Goal: Transaction & Acquisition: Purchase product/service

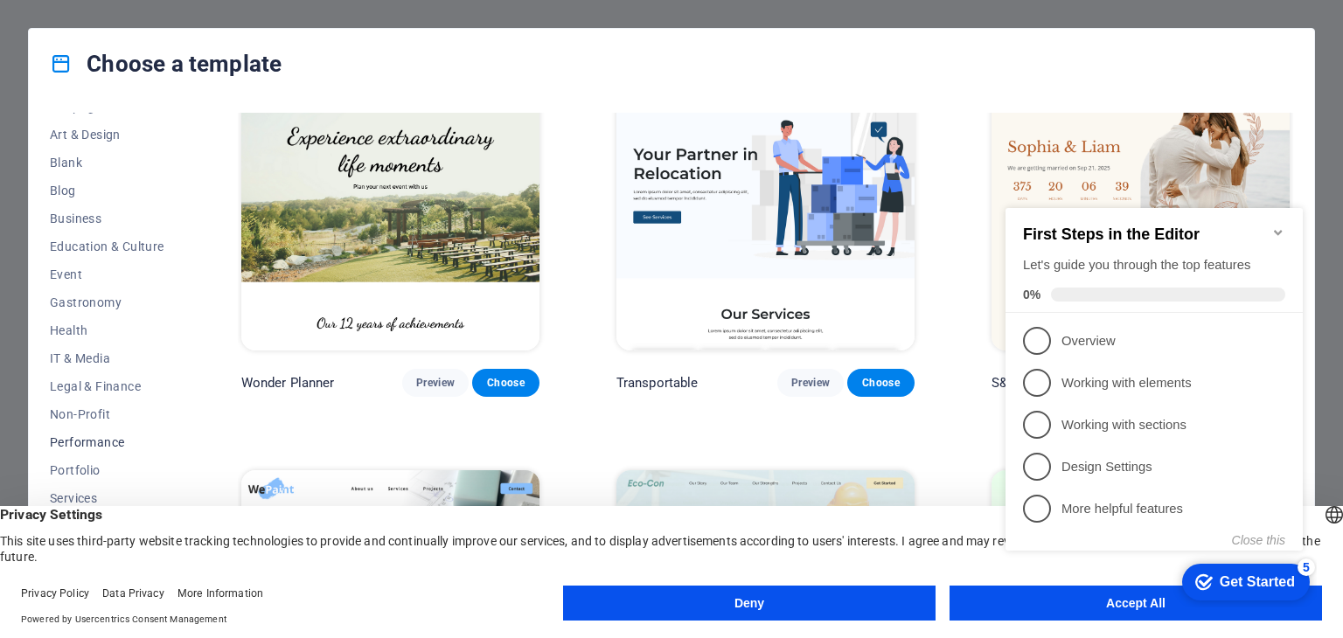
scroll to position [252, 0]
click at [66, 462] on span "Shop" at bounding box center [107, 462] width 115 height 14
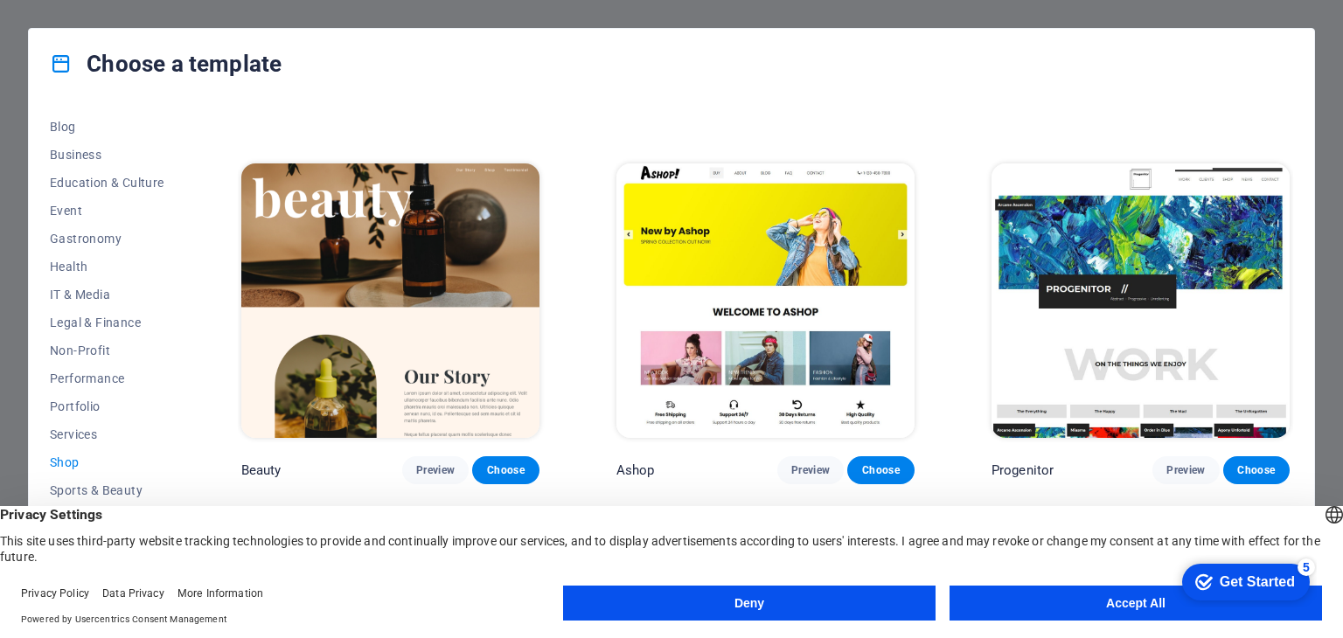
scroll to position [874, 0]
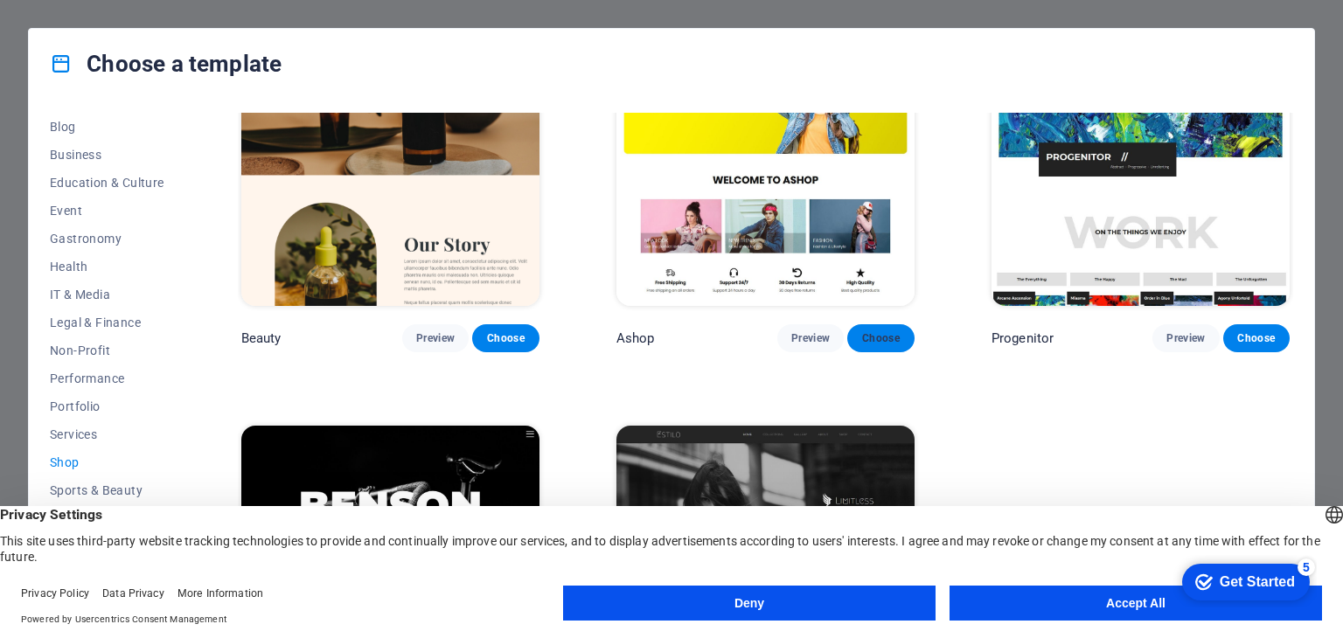
click at [871, 338] on span "Choose" at bounding box center [880, 338] width 38 height 14
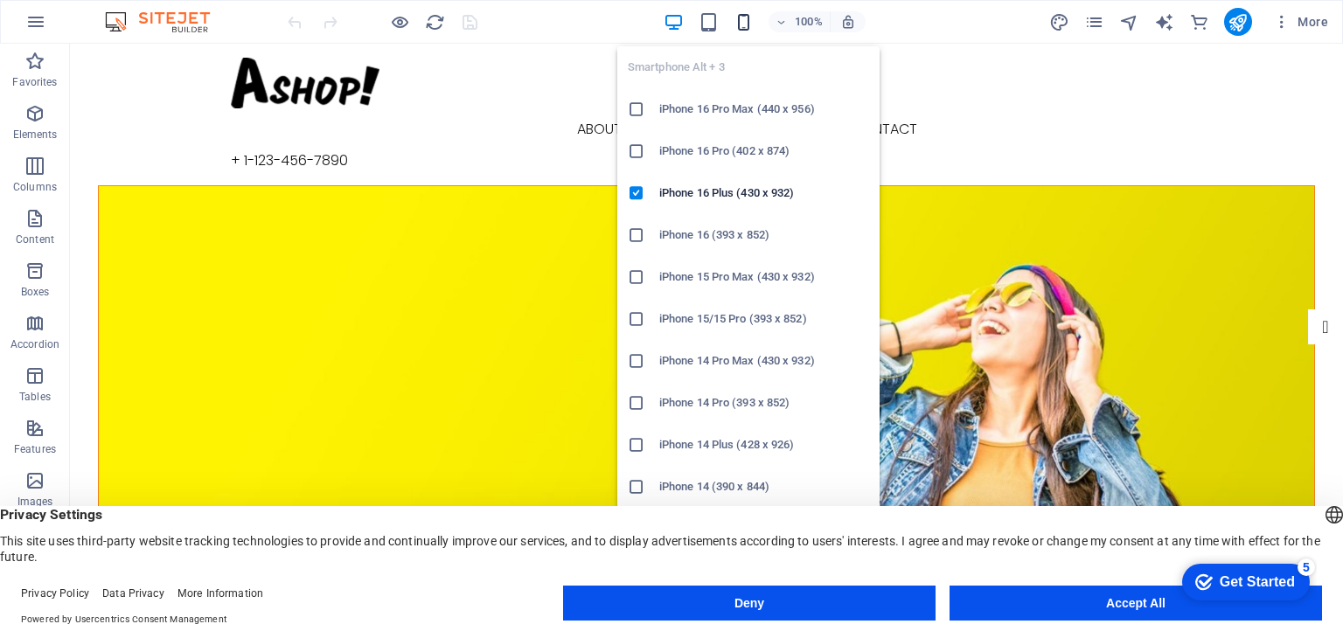
click at [747, 23] on icon "button" at bounding box center [744, 22] width 20 height 20
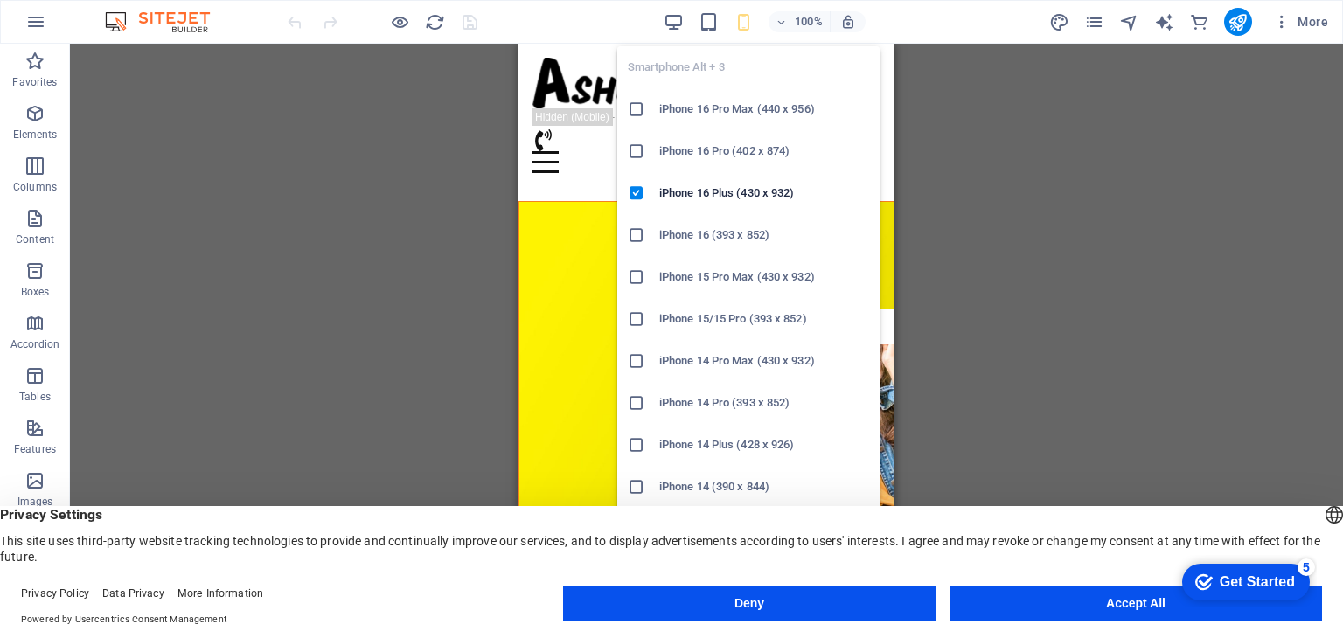
click at [747, 23] on icon "button" at bounding box center [744, 22] width 20 height 20
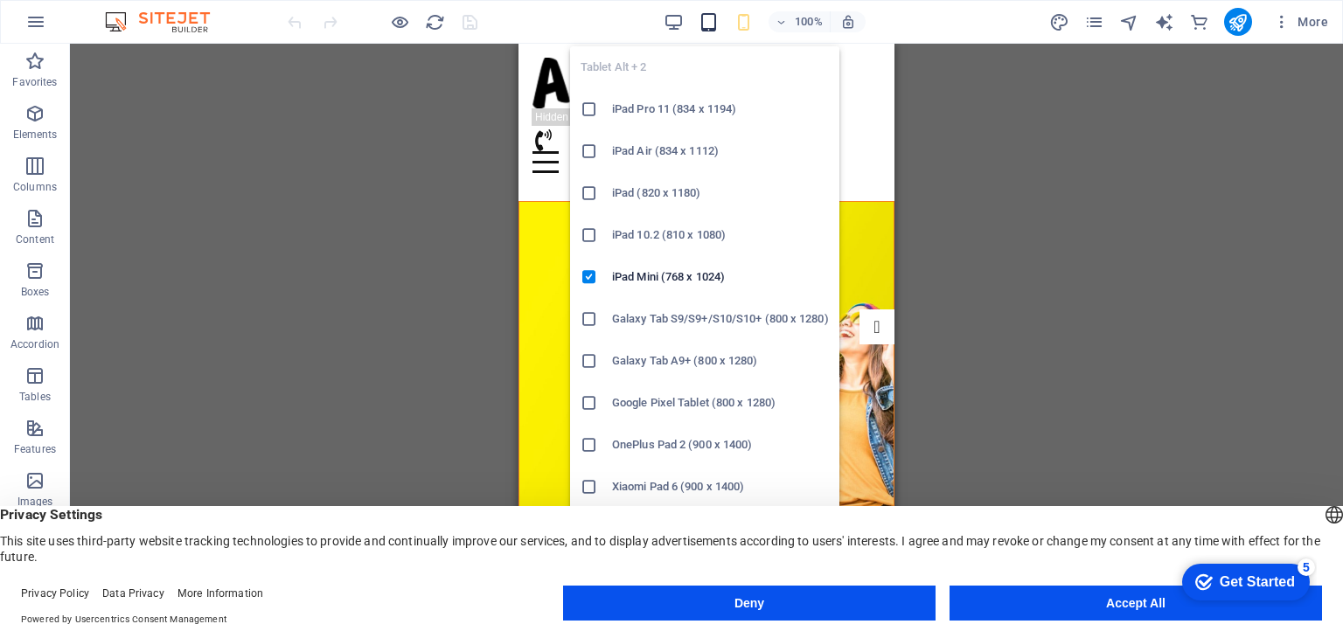
click at [707, 19] on icon "button" at bounding box center [709, 22] width 20 height 20
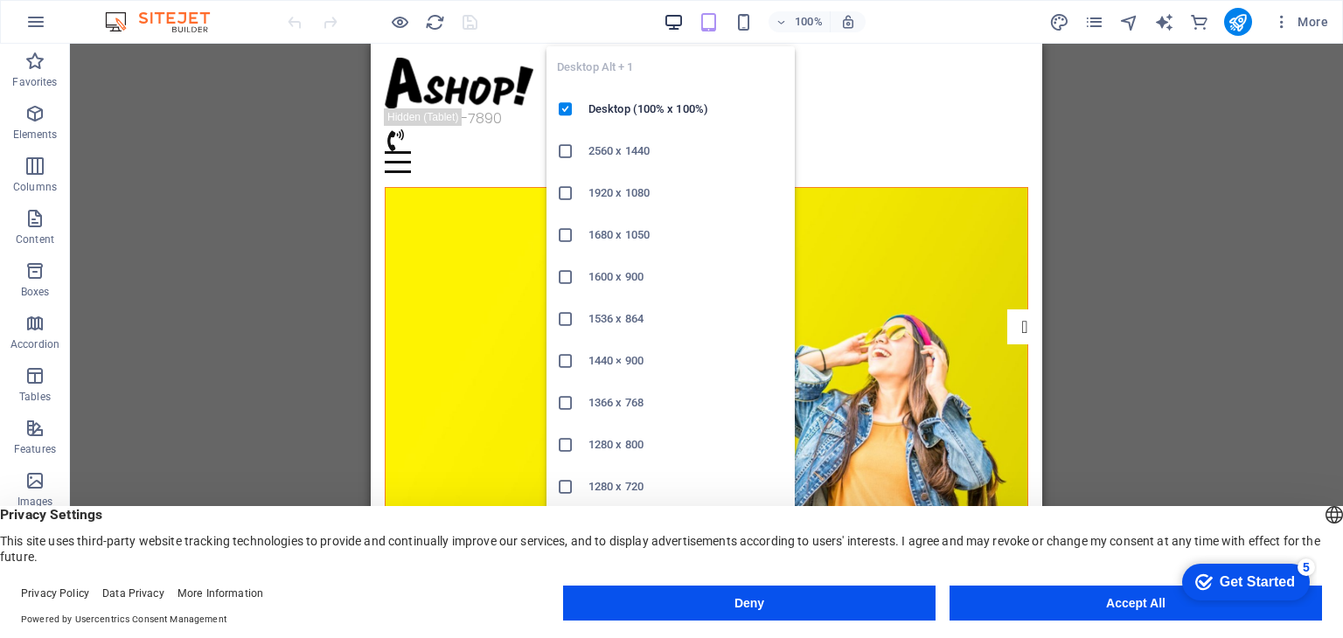
click at [674, 19] on icon "button" at bounding box center [674, 22] width 20 height 20
